Goal: Task Accomplishment & Management: Manage account settings

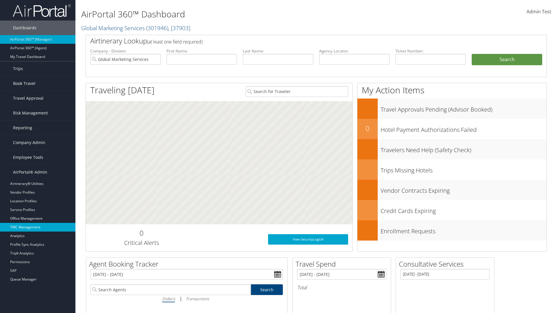
click at [38, 227] on link "TMC Management" at bounding box center [37, 227] width 75 height 9
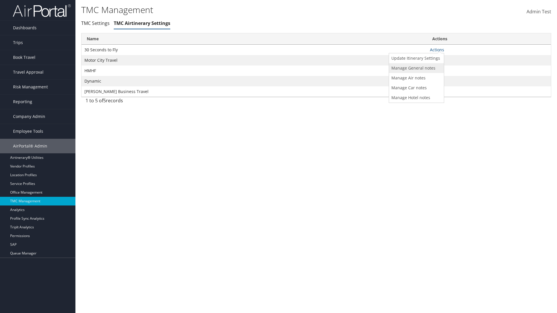
click at [415, 68] on link "Manage General notes" at bounding box center [415, 68] width 53 height 10
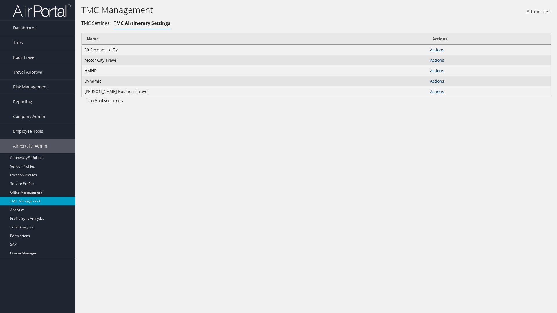
click at [0, 0] on link "Table Actions" at bounding box center [0, 0] width 0 height 0
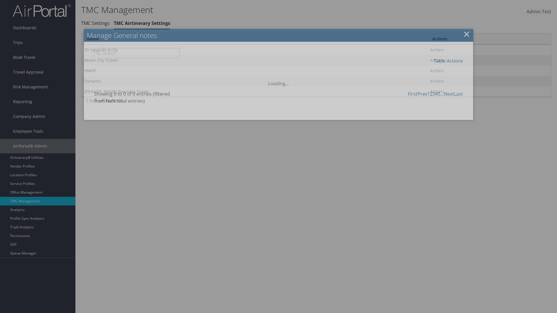
click at [429, 70] on link "New Record" at bounding box center [429, 70] width 76 height 10
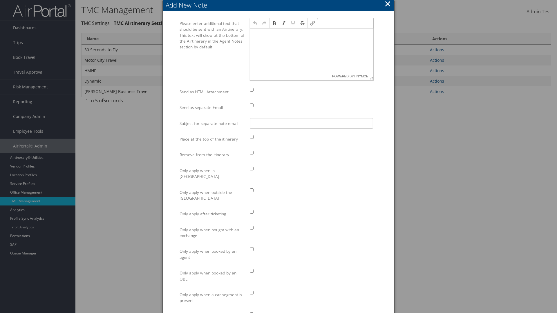
click at [311, 34] on p at bounding box center [311, 34] width 119 height 5
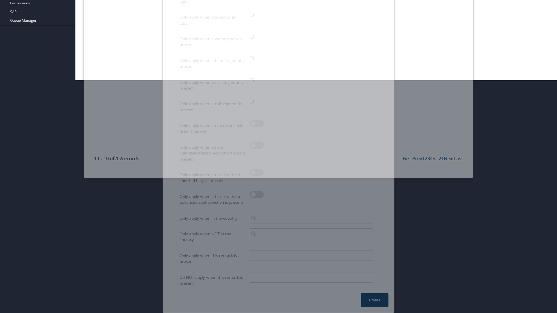
type input "Test"
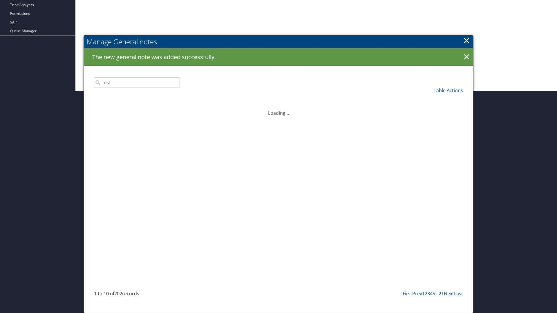
scroll to position [222, 0]
